Goal: Task Accomplishment & Management: Manage account settings

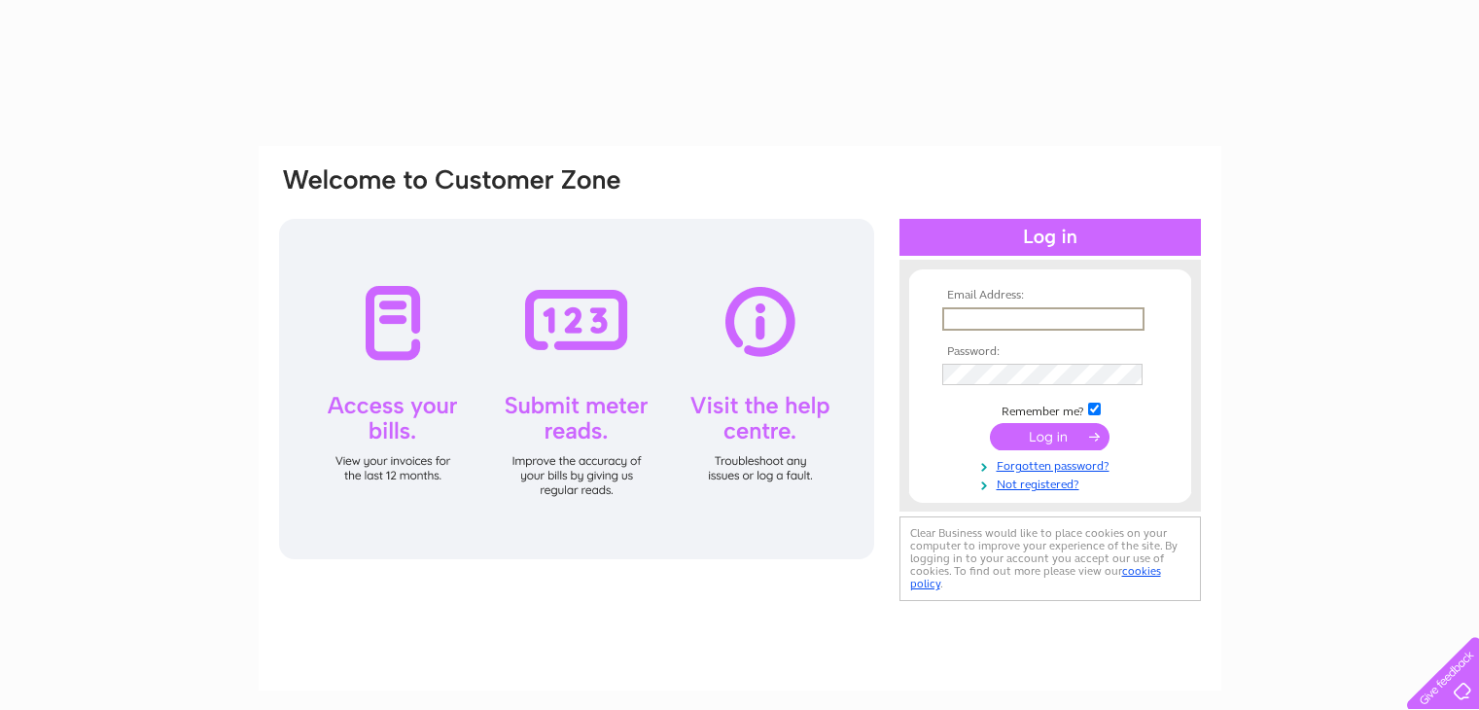
click at [1050, 317] on input "text" at bounding box center [1043, 318] width 202 height 23
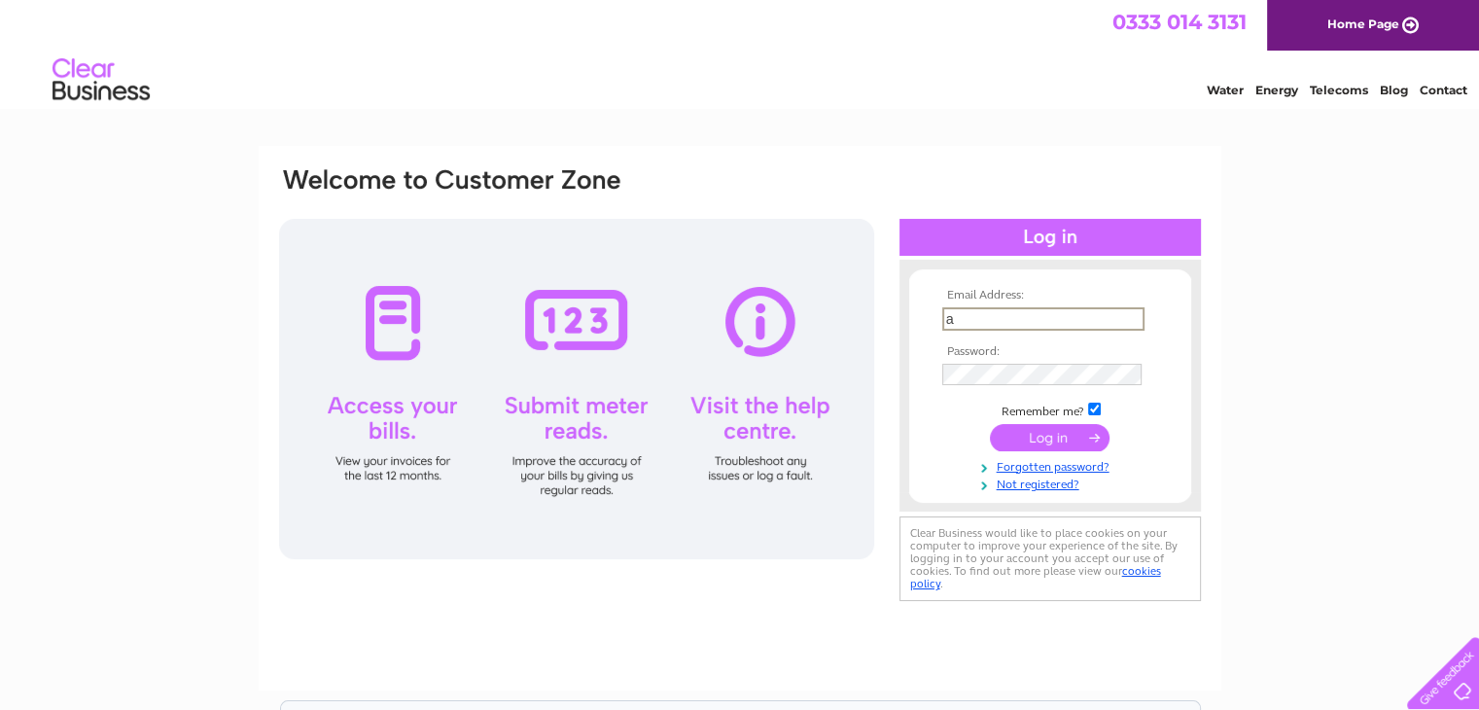
type input "accounts@gekoengineering.co.uk"
click at [990, 423] on input "submit" at bounding box center [1050, 436] width 120 height 27
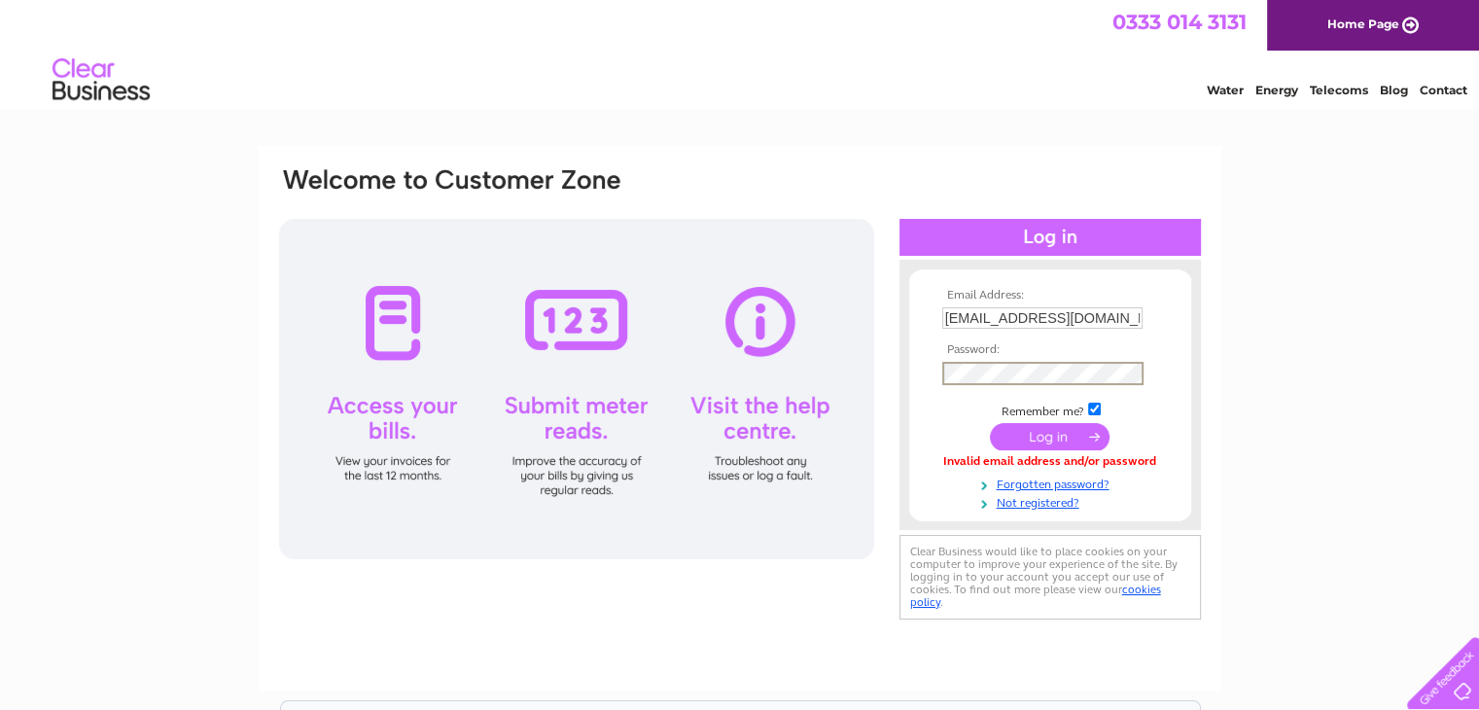
click at [990, 423] on input "submit" at bounding box center [1050, 436] width 120 height 27
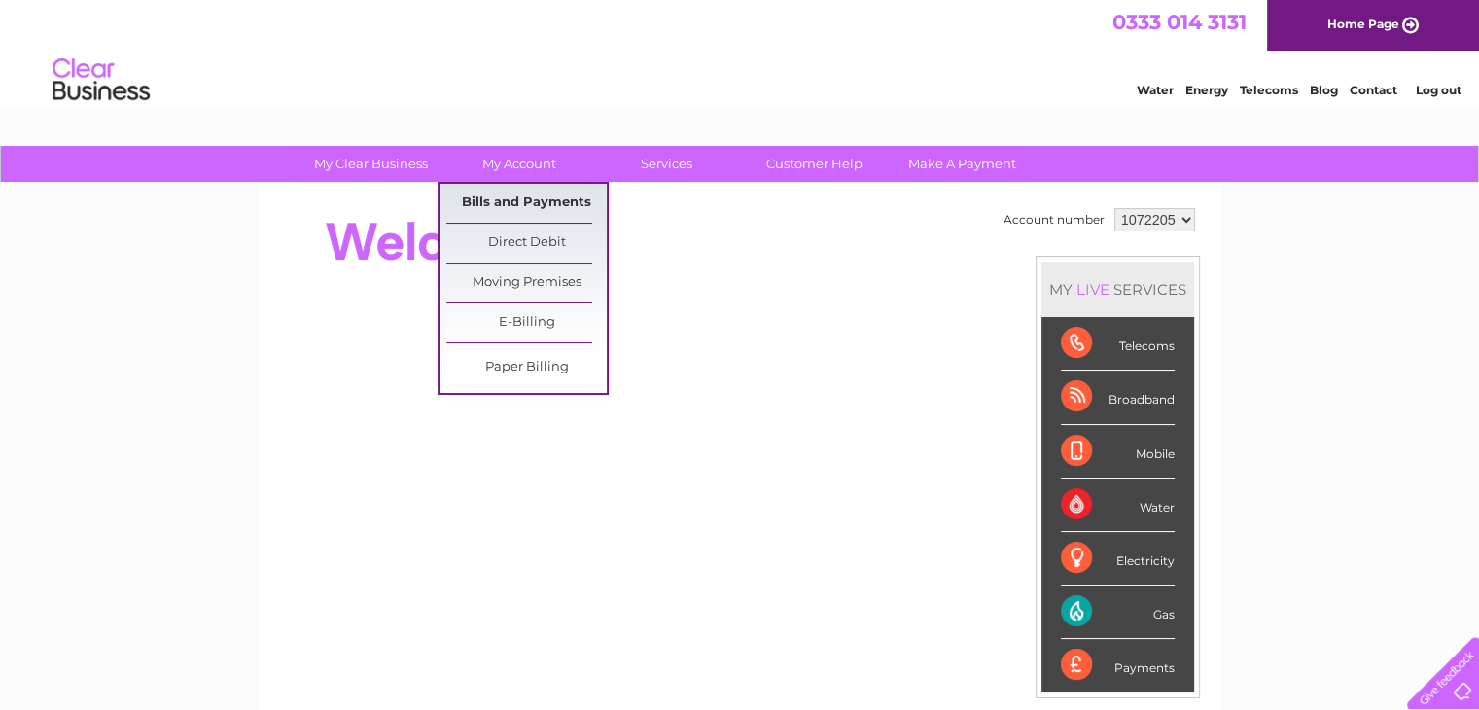
click at [523, 201] on link "Bills and Payments" at bounding box center [526, 203] width 160 height 39
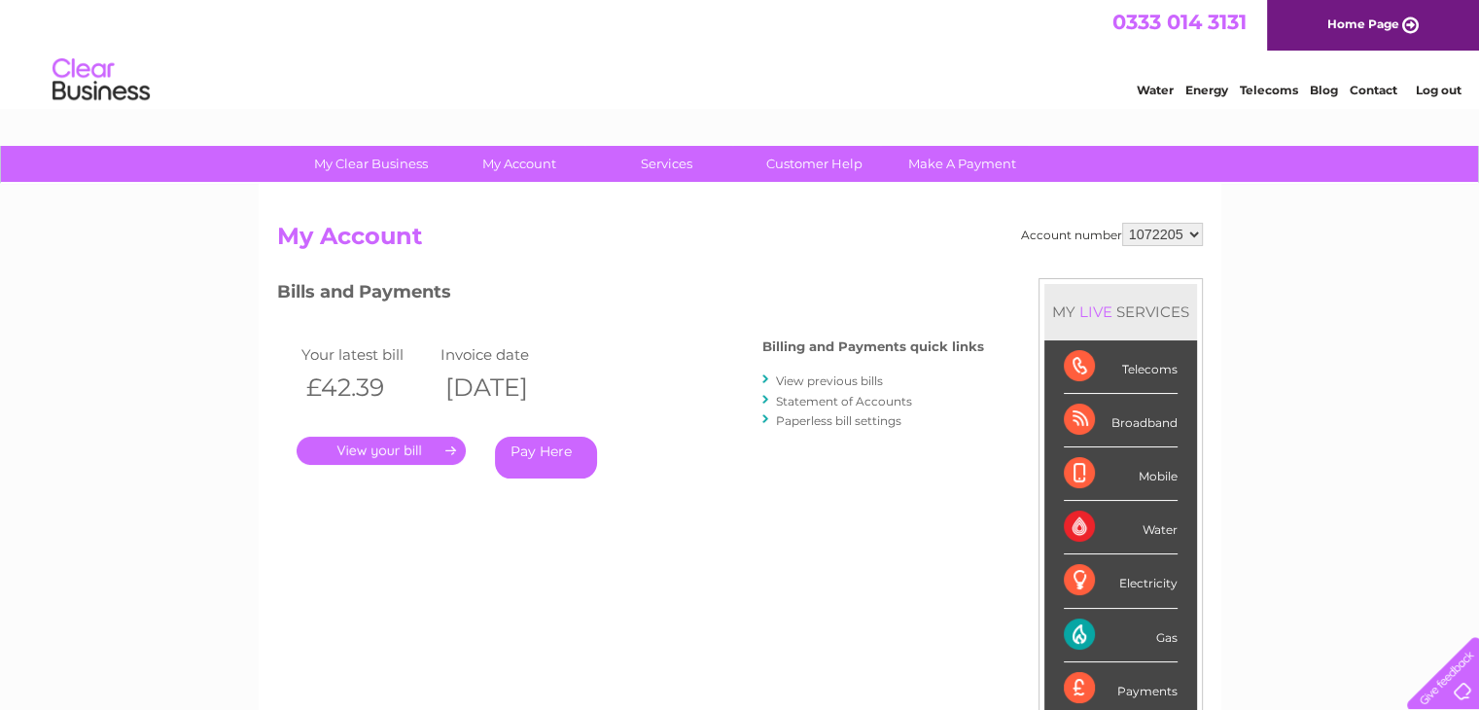
click at [388, 443] on link "." at bounding box center [381, 451] width 169 height 28
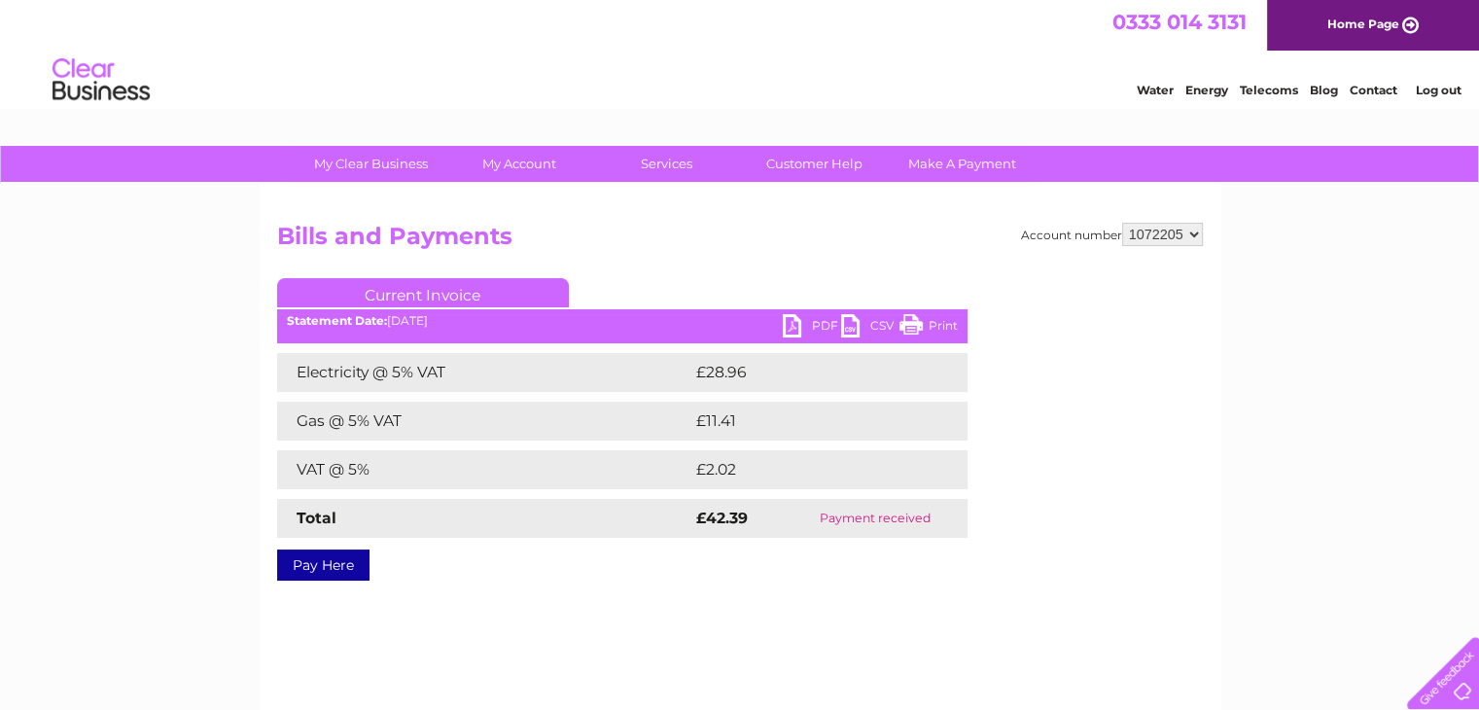
click at [797, 324] on link "PDF" at bounding box center [812, 328] width 58 height 28
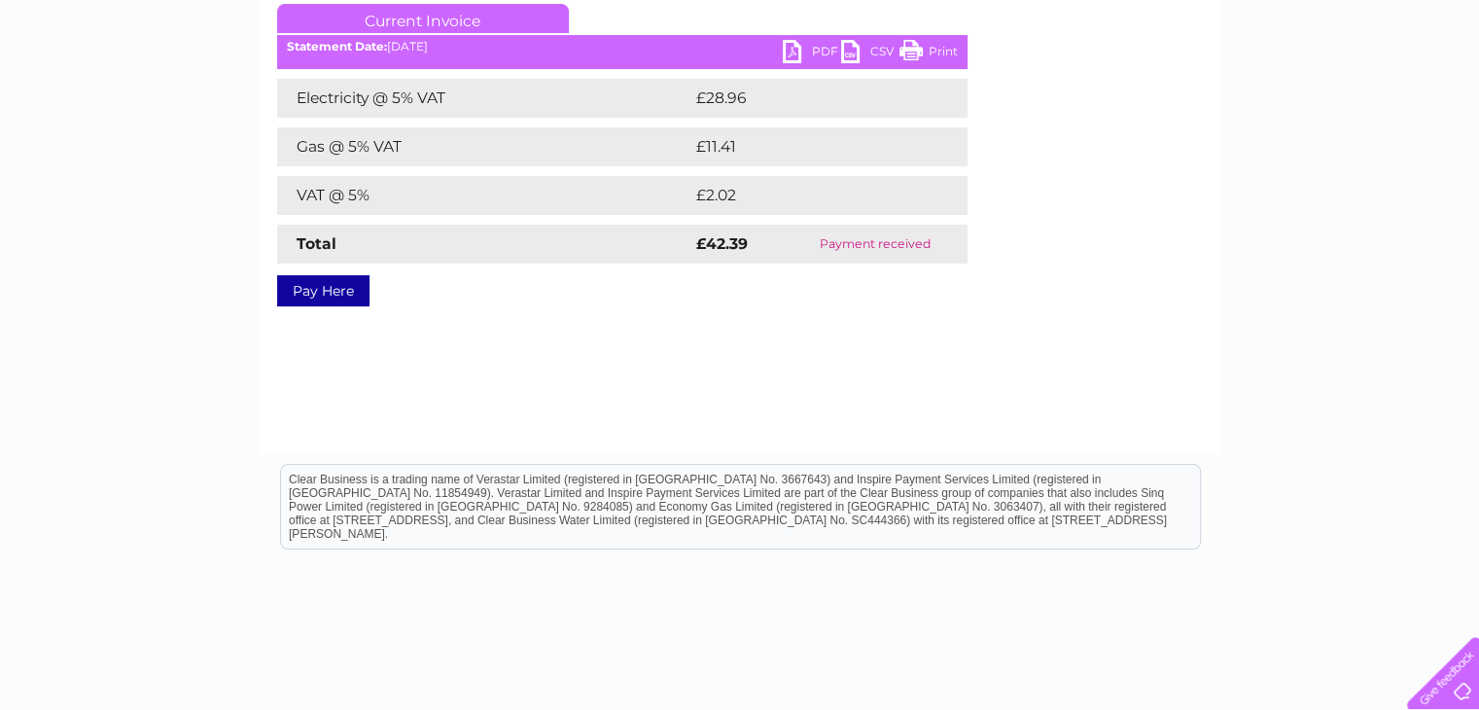
scroll to position [292, 0]
